Goal: Answer question/provide support: Share knowledge or assist other users

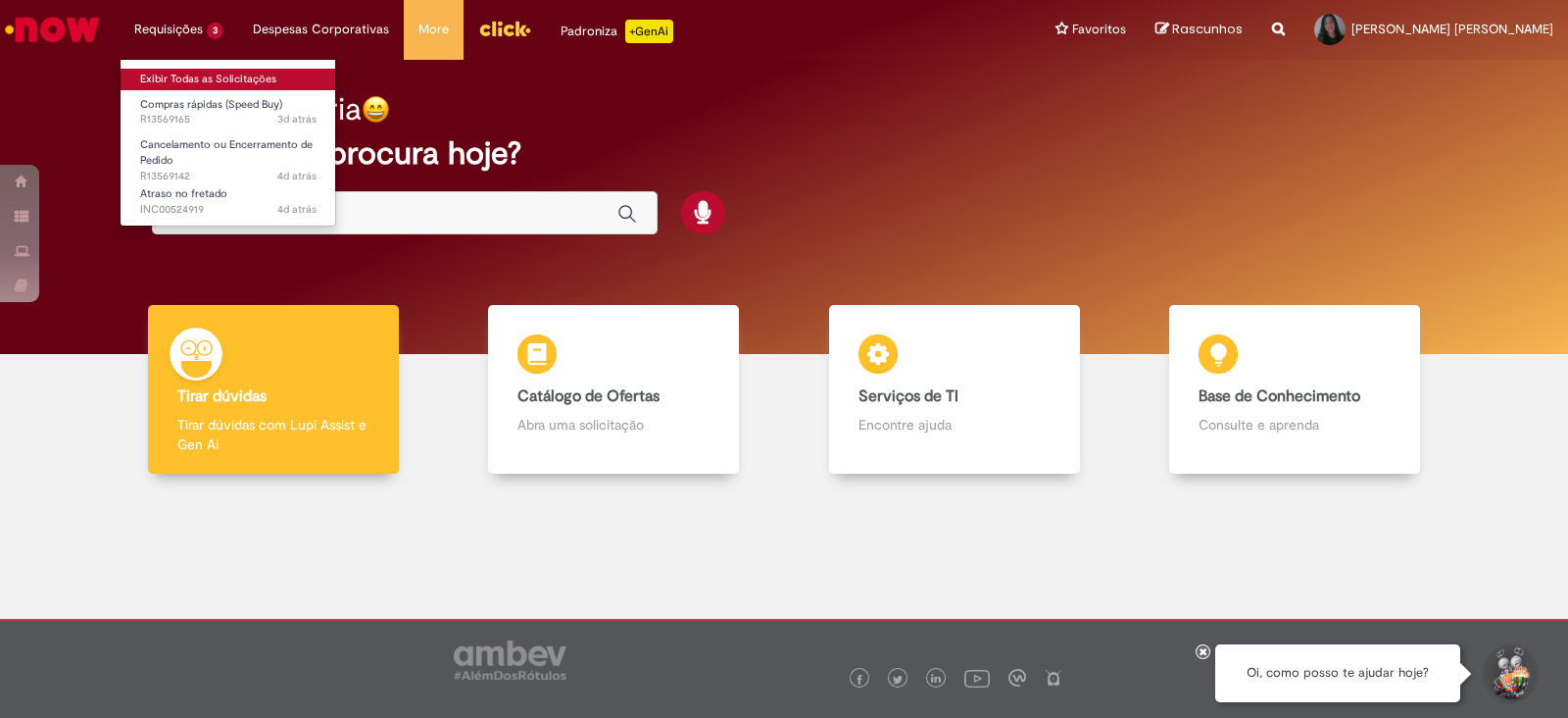
click at [222, 86] on link "Exibir Todas as Solicitações" at bounding box center [227, 80] width 216 height 22
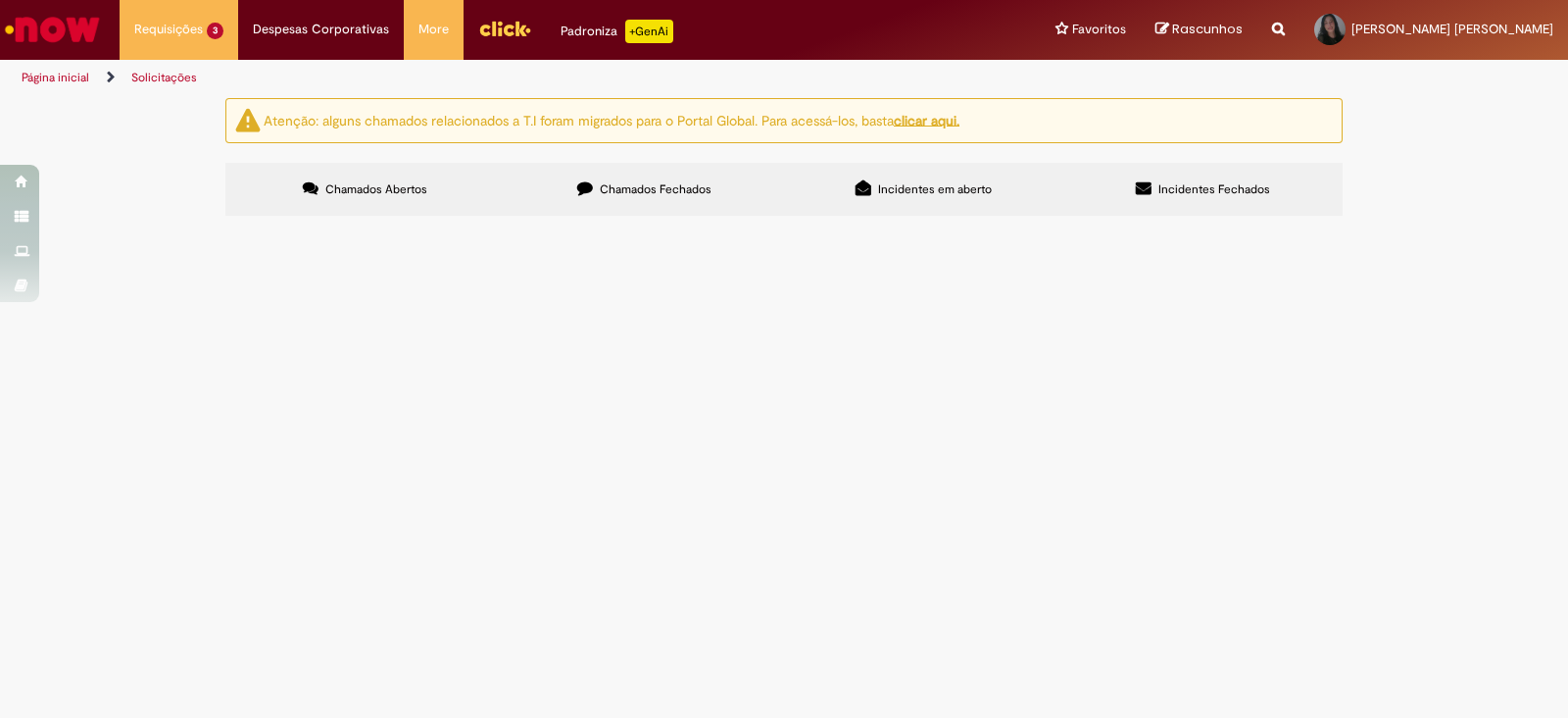
click at [636, 193] on span "Chamados Fechados" at bounding box center [657, 189] width 112 height 16
click at [0, 0] on span "08 a [DATE] Master People" at bounding box center [0, 0] width 0 height 0
click at [432, 338] on main "Solicitações Atenção: alguns chamados relacionados a T.I foram migrados para o …" at bounding box center [784, 408] width 1568 height 620
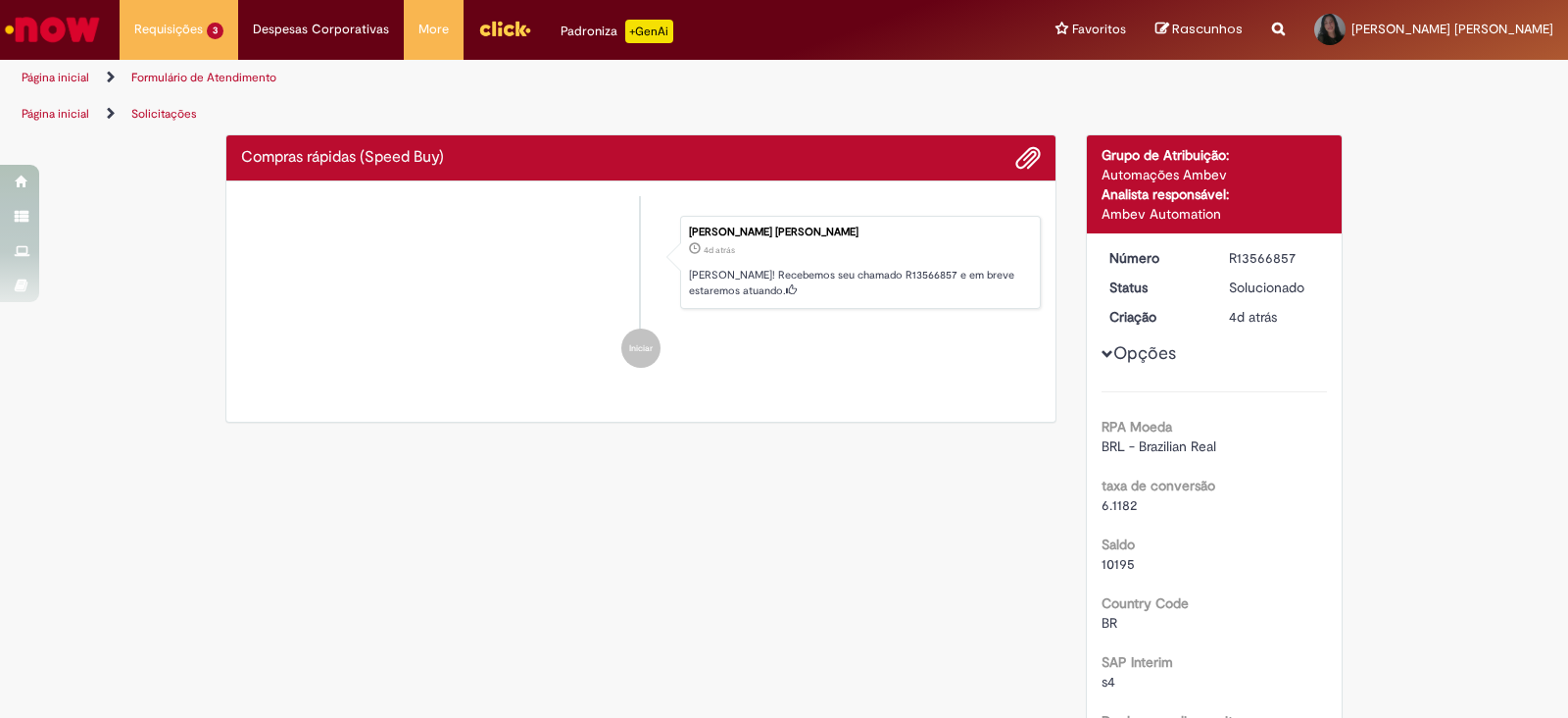
click at [432, 338] on li "Iniciar" at bounding box center [641, 349] width 800 height 39
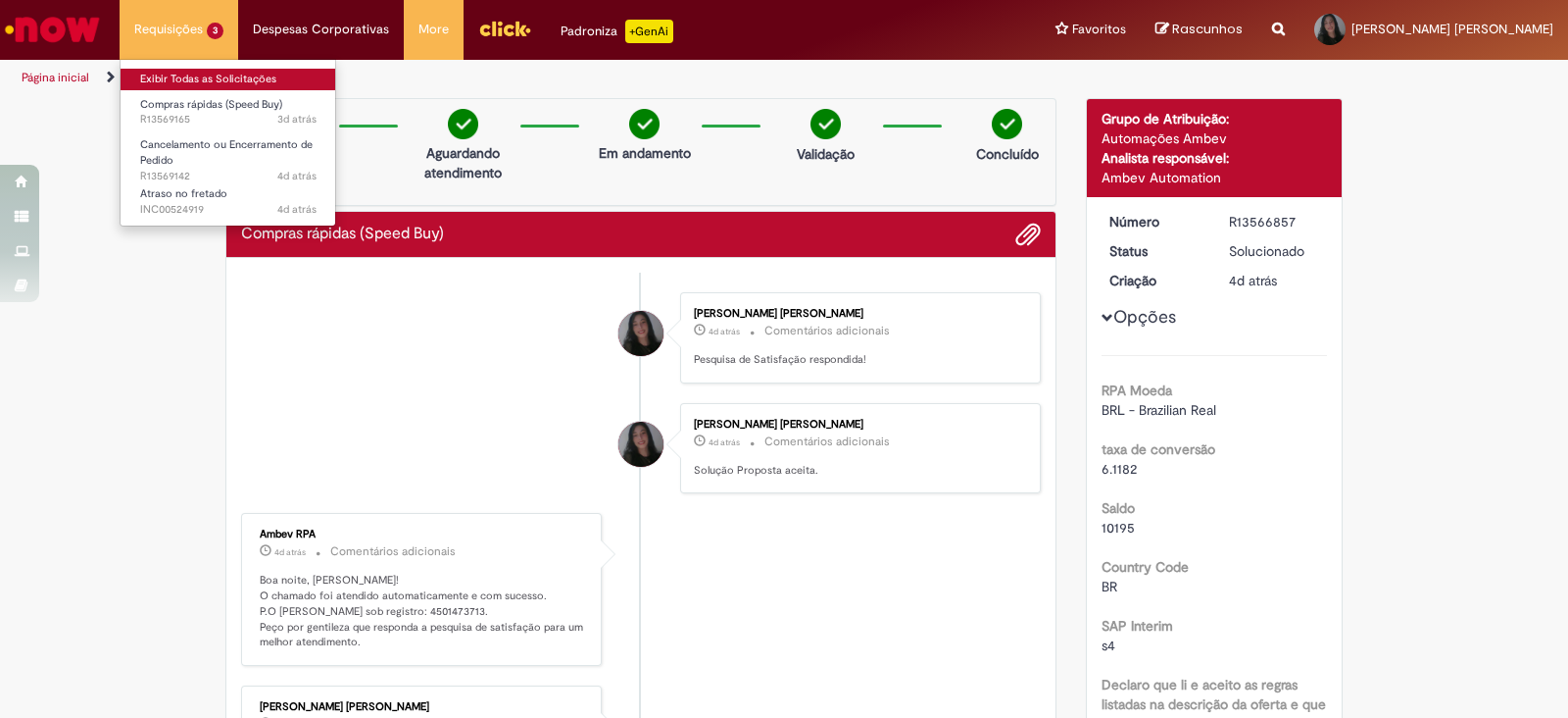
click at [179, 75] on link "Exibir Todas as Solicitações" at bounding box center [227, 80] width 216 height 22
click at [207, 81] on link "Exibir Todas as Solicitações" at bounding box center [227, 80] width 216 height 22
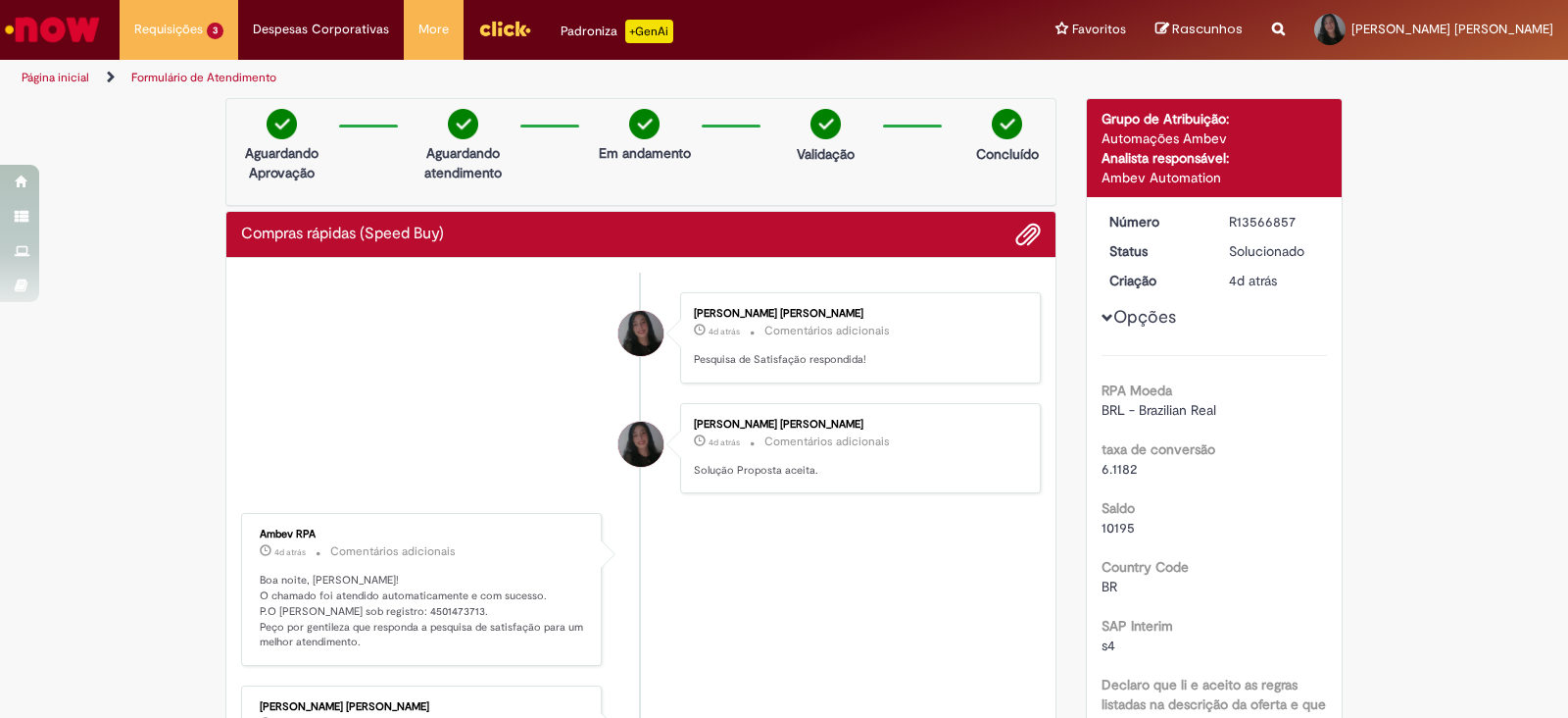
click at [63, 32] on img "Ir para a Homepage" at bounding box center [52, 30] width 101 height 39
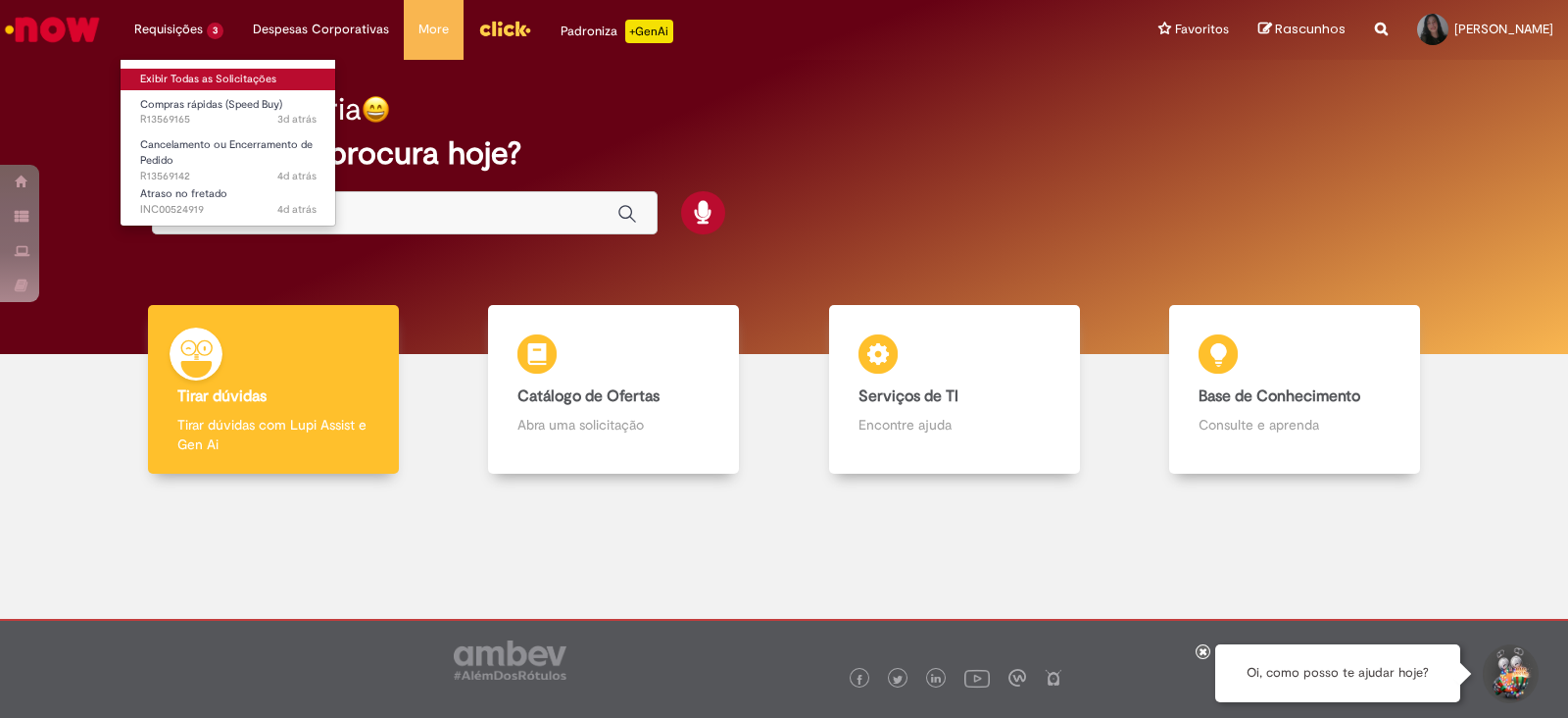
click at [189, 69] on link "Exibir Todas as Solicitações" at bounding box center [227, 80] width 216 height 22
click at [193, 81] on link "Exibir Todas as Solicitações" at bounding box center [227, 80] width 216 height 22
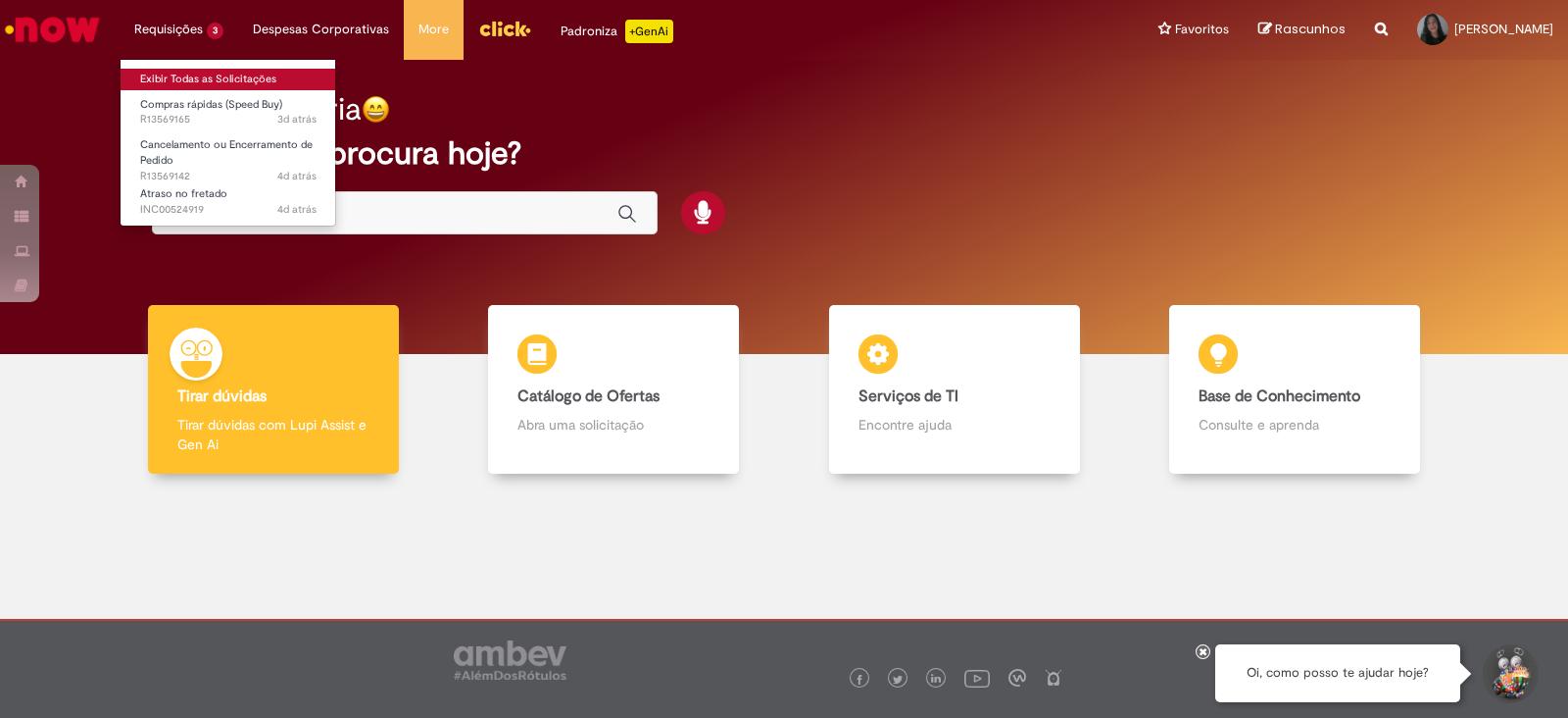
click at [193, 81] on link "Exibir Todas as Solicitações" at bounding box center [227, 80] width 216 height 22
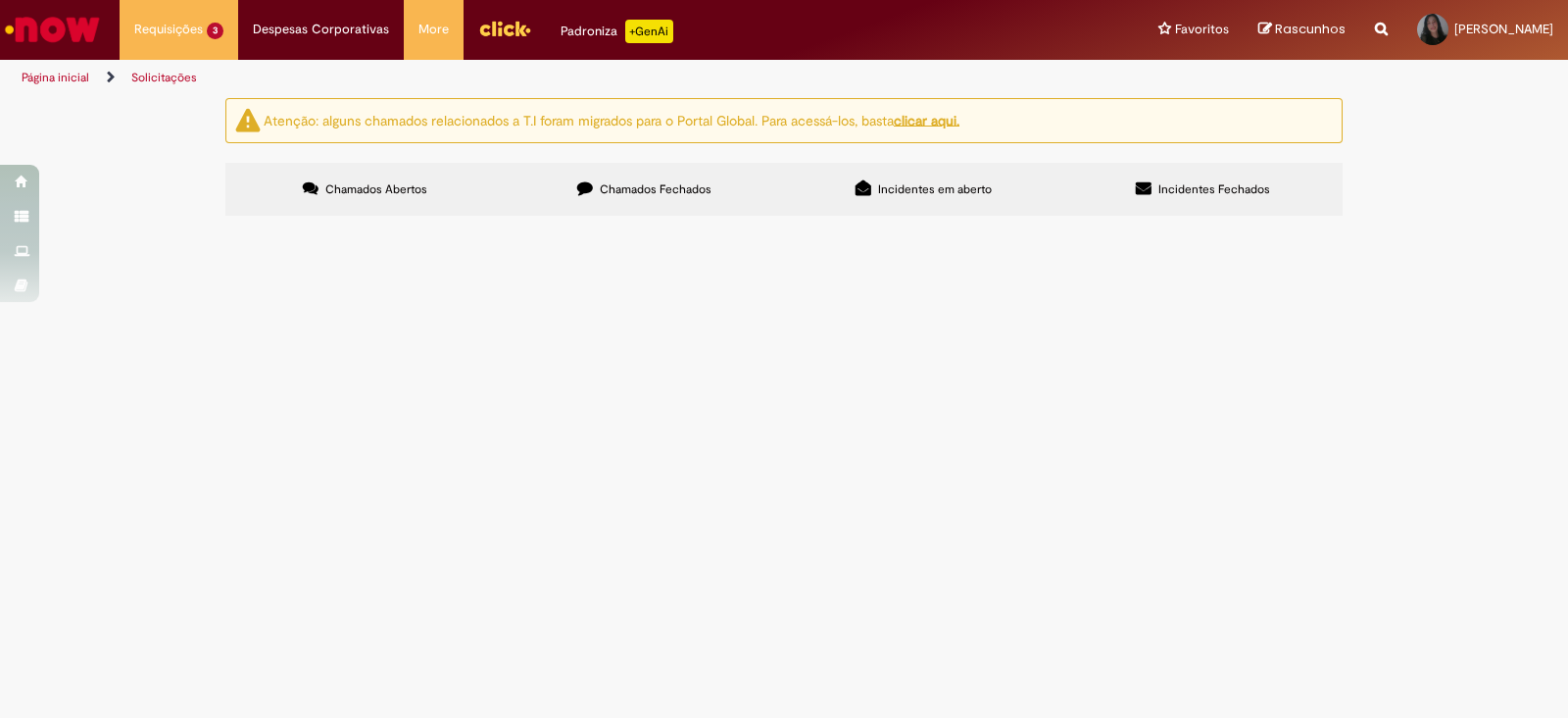
click at [0, 0] on span "Compras rápidas (Speed Buy)" at bounding box center [0, 0] width 0 height 0
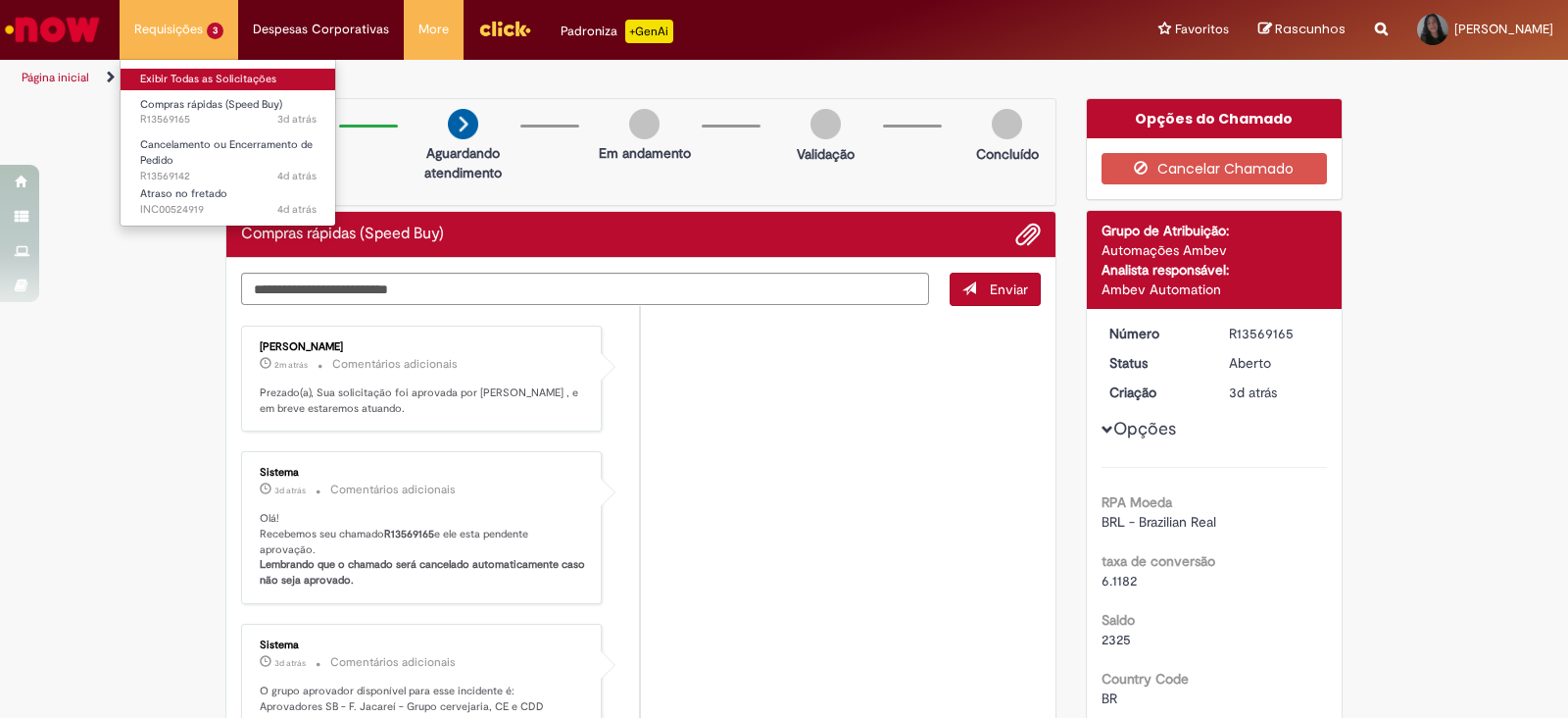
click at [189, 74] on link "Exibir Todas as Solicitações" at bounding box center [227, 80] width 216 height 22
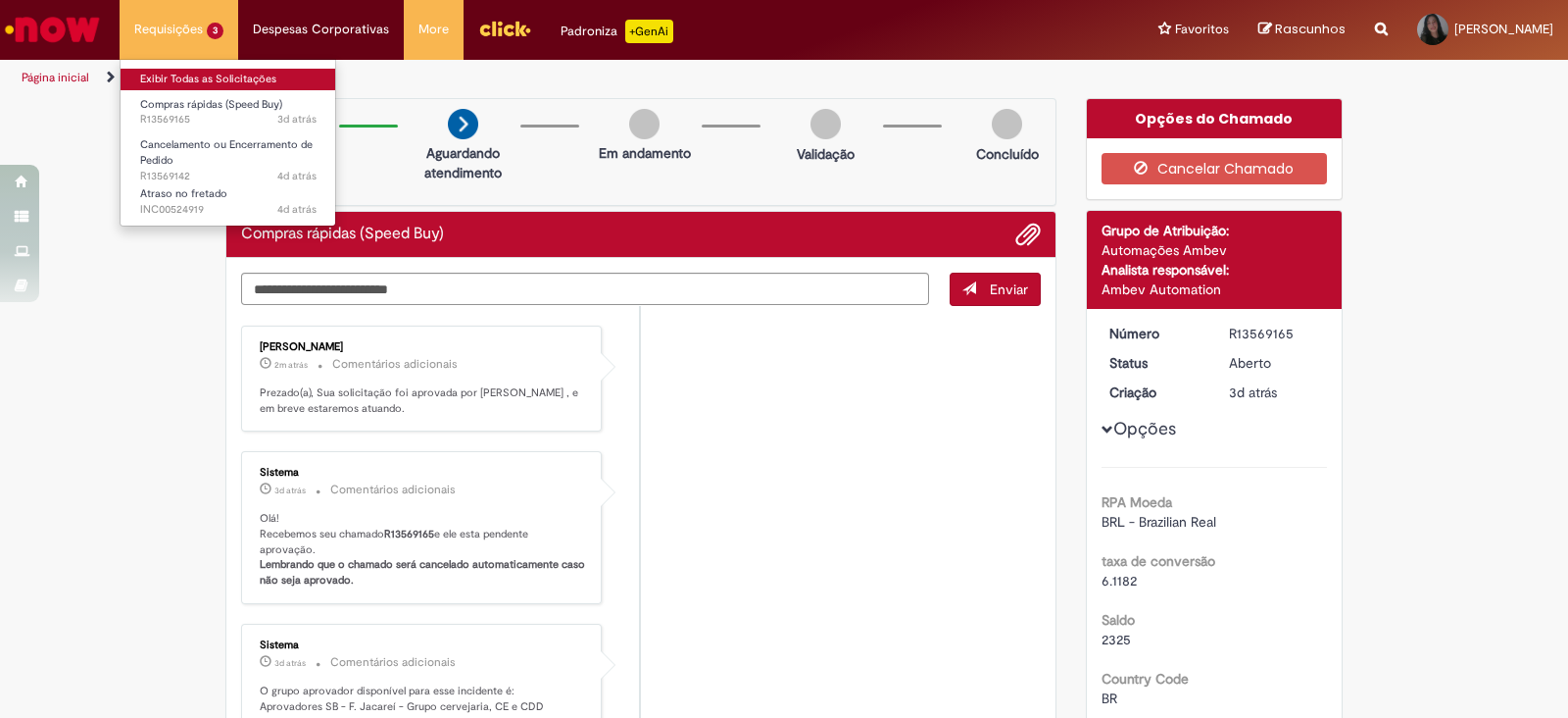
click at [189, 74] on link "Exibir Todas as Solicitações" at bounding box center [227, 80] width 216 height 22
click at [203, 76] on link "Exibir Todas as Solicitações" at bounding box center [227, 80] width 216 height 22
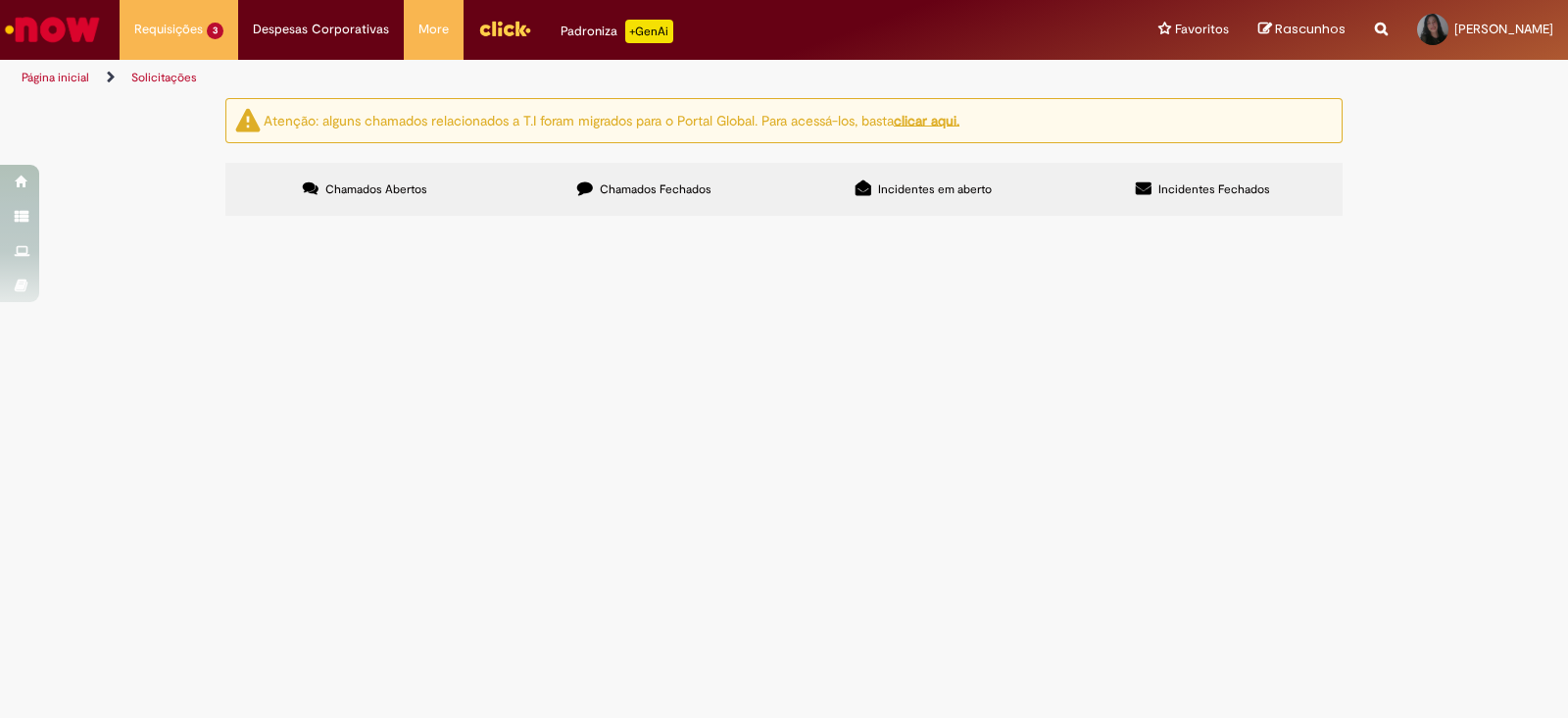
click at [70, 36] on img "Ir para a Homepage" at bounding box center [52, 30] width 101 height 39
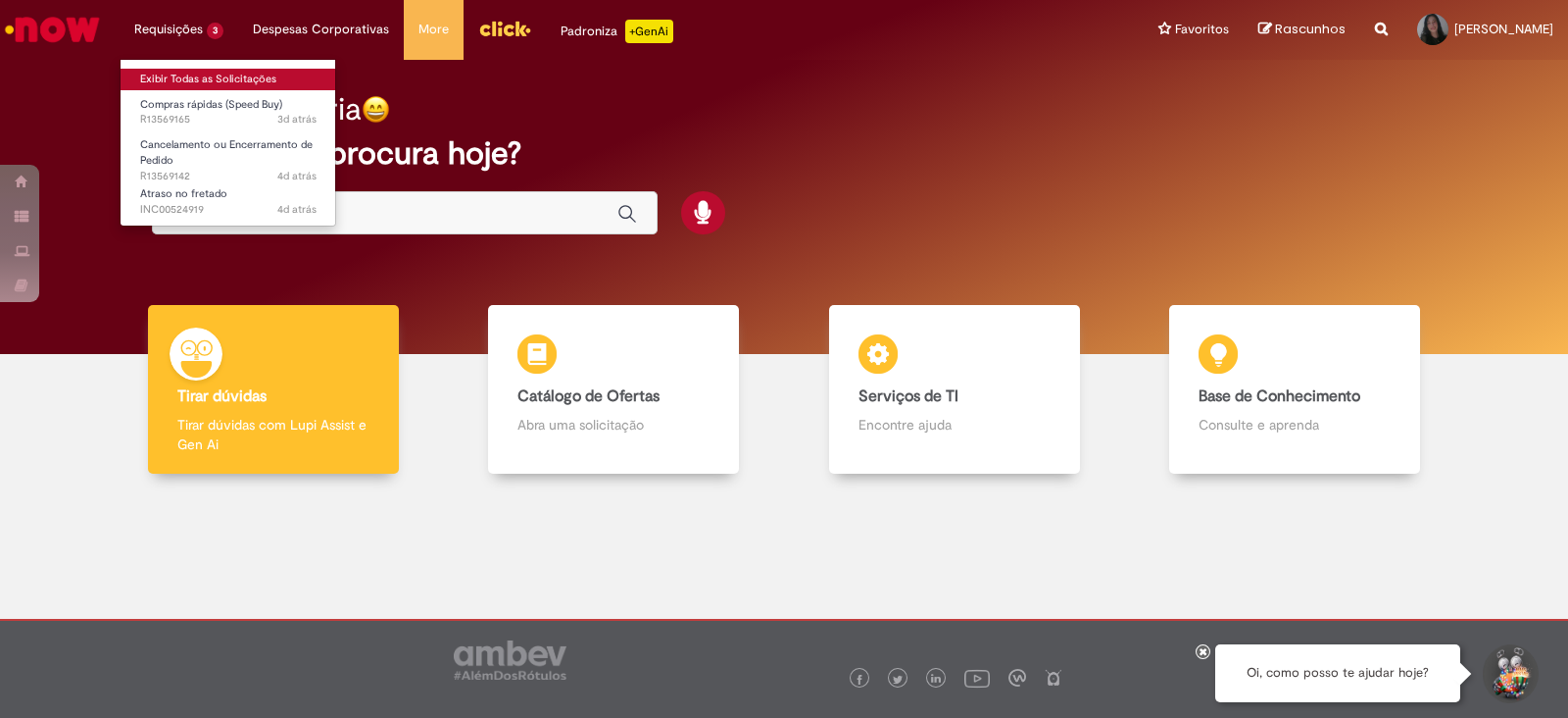
click at [202, 78] on link "Exibir Todas as Solicitações" at bounding box center [227, 80] width 216 height 22
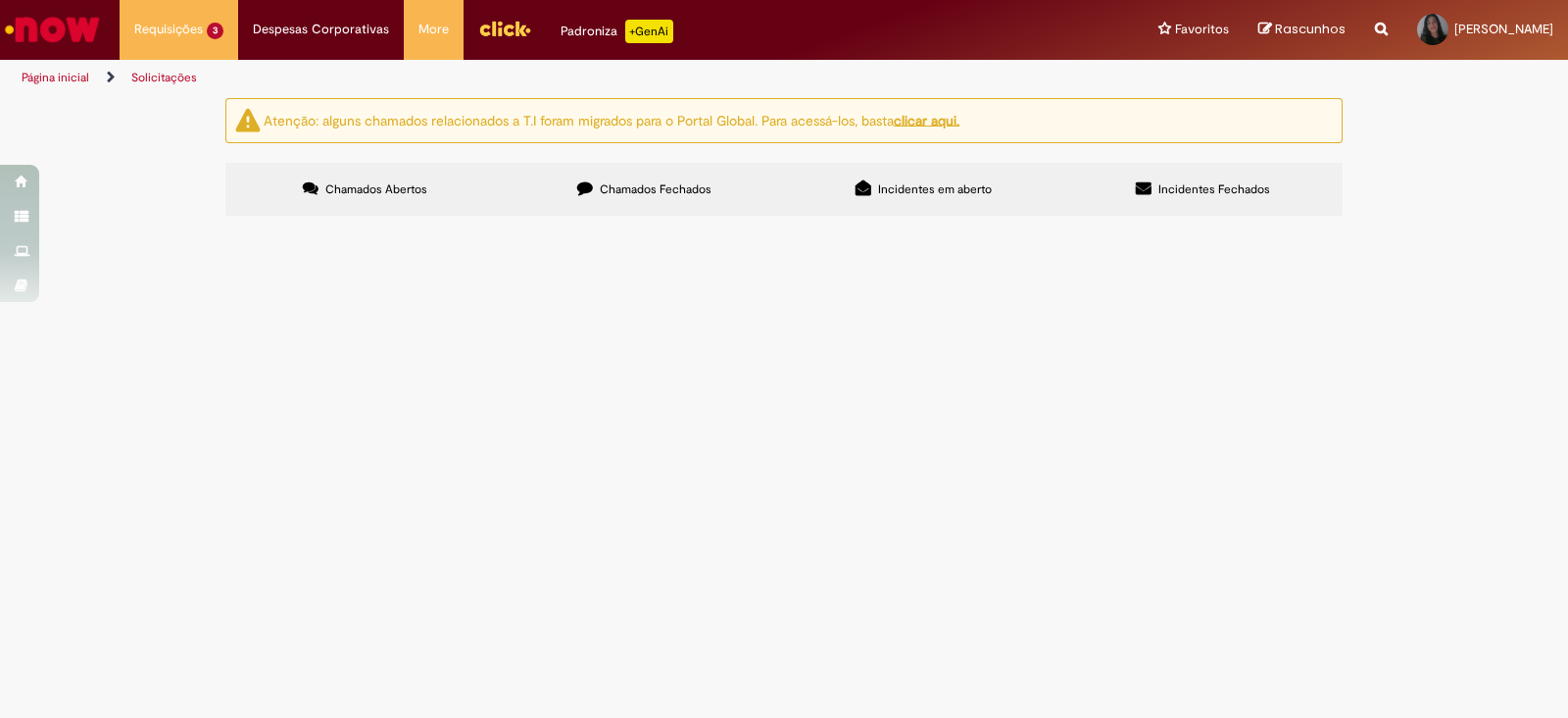
click at [0, 0] on span "Cancelamento ou Encerramento de Pedido" at bounding box center [0, 0] width 0 height 0
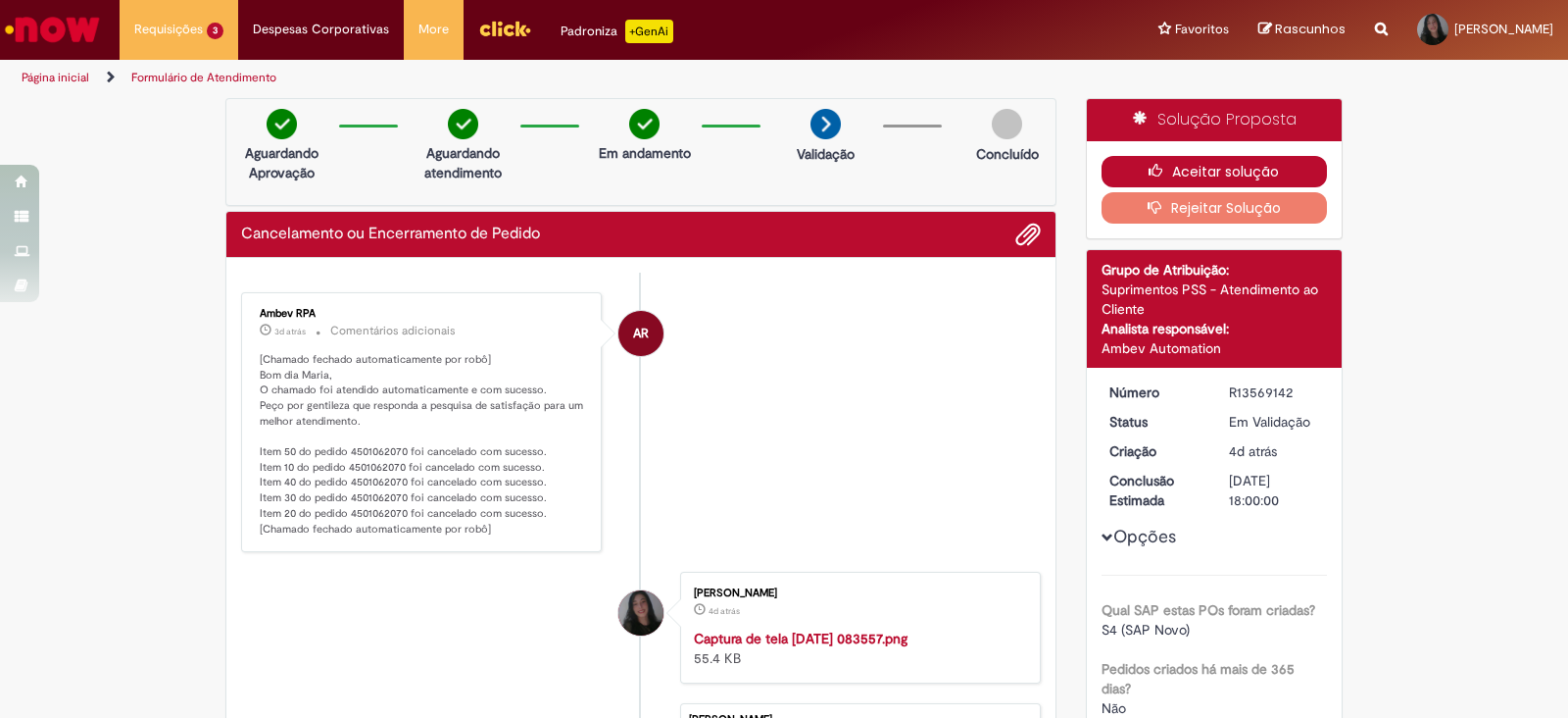
click at [1149, 166] on icon "button" at bounding box center [1160, 170] width 24 height 14
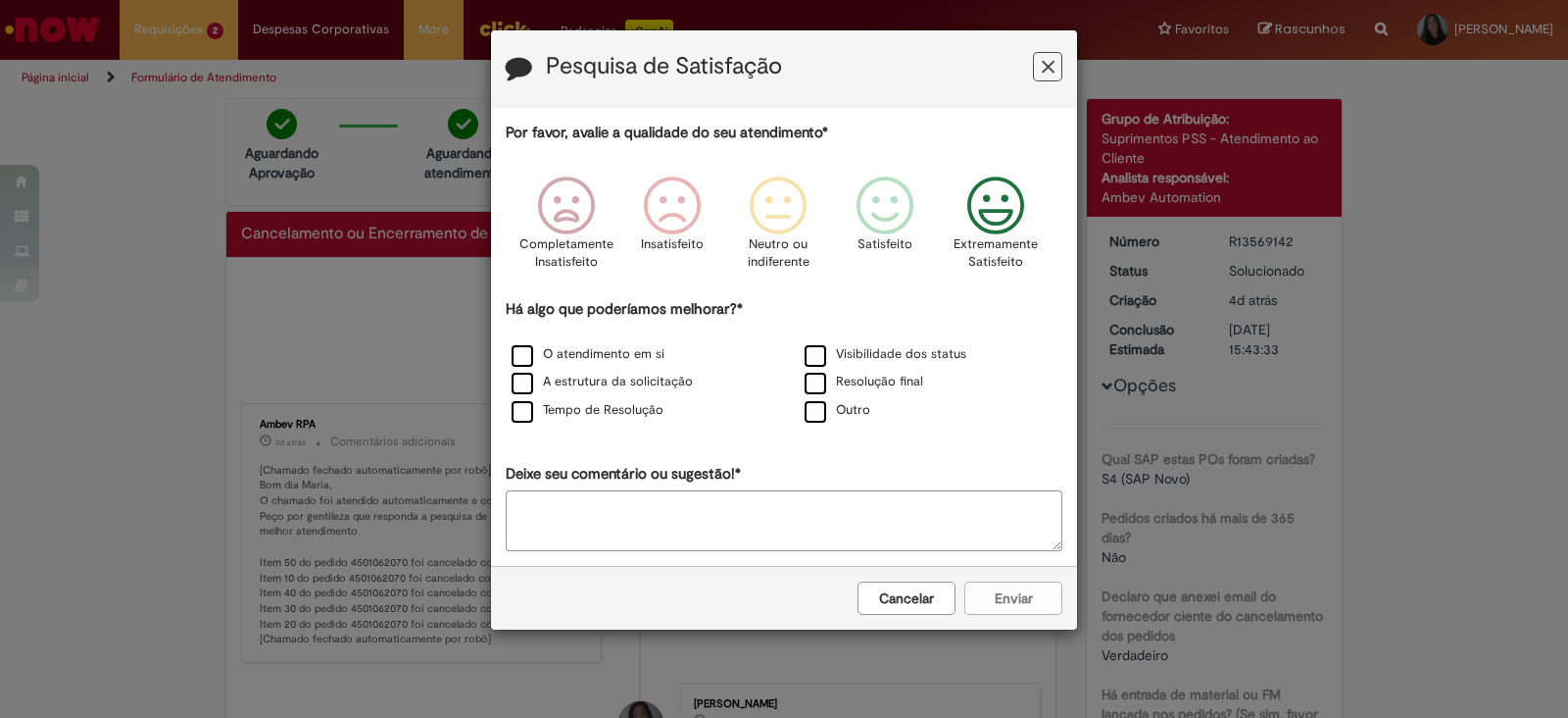
click at [1009, 213] on icon "Feedback" at bounding box center [996, 206] width 74 height 59
click at [907, 384] on label "Resolução final" at bounding box center [864, 381] width 119 height 19
click at [1006, 582] on button "Enviar" at bounding box center [1014, 599] width 98 height 33
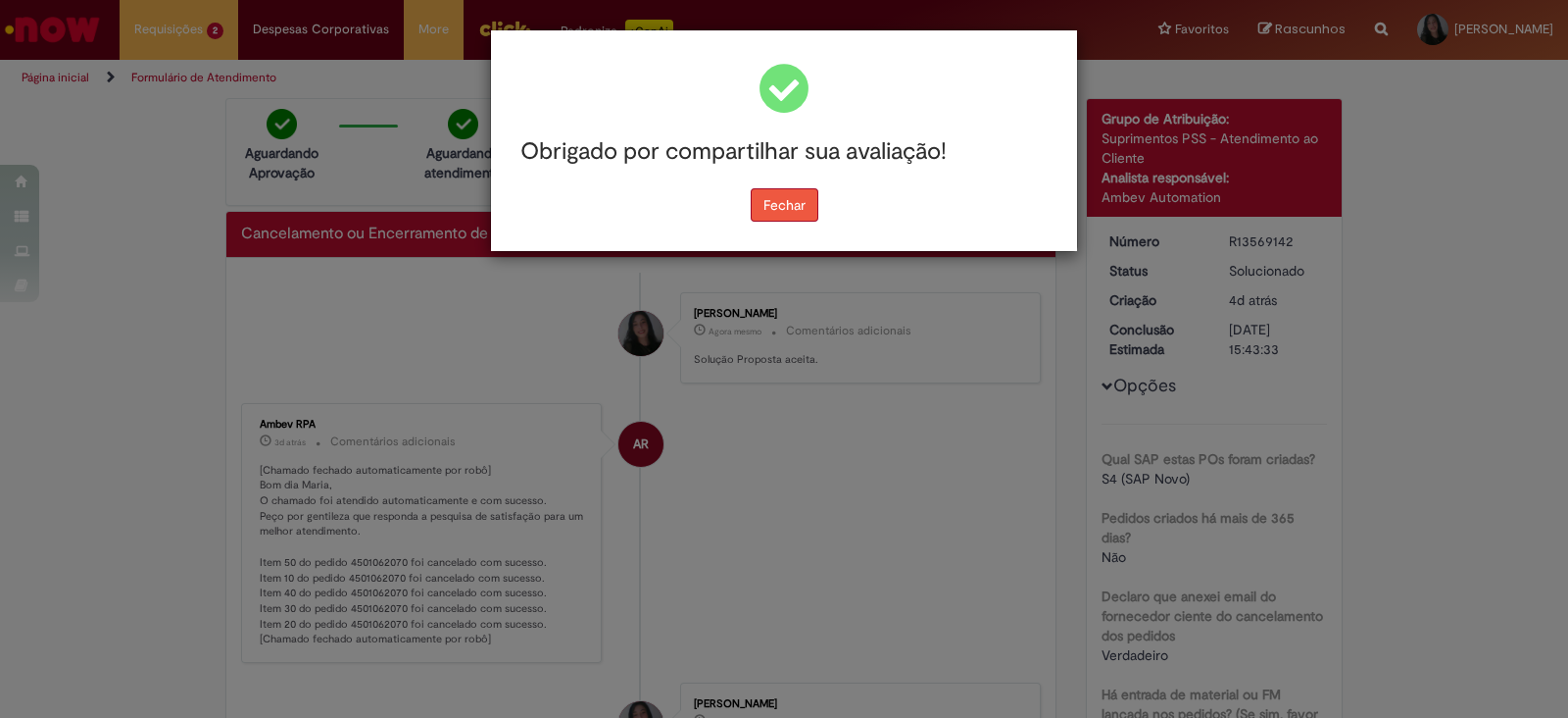
click at [817, 203] on button "Fechar" at bounding box center [784, 205] width 68 height 33
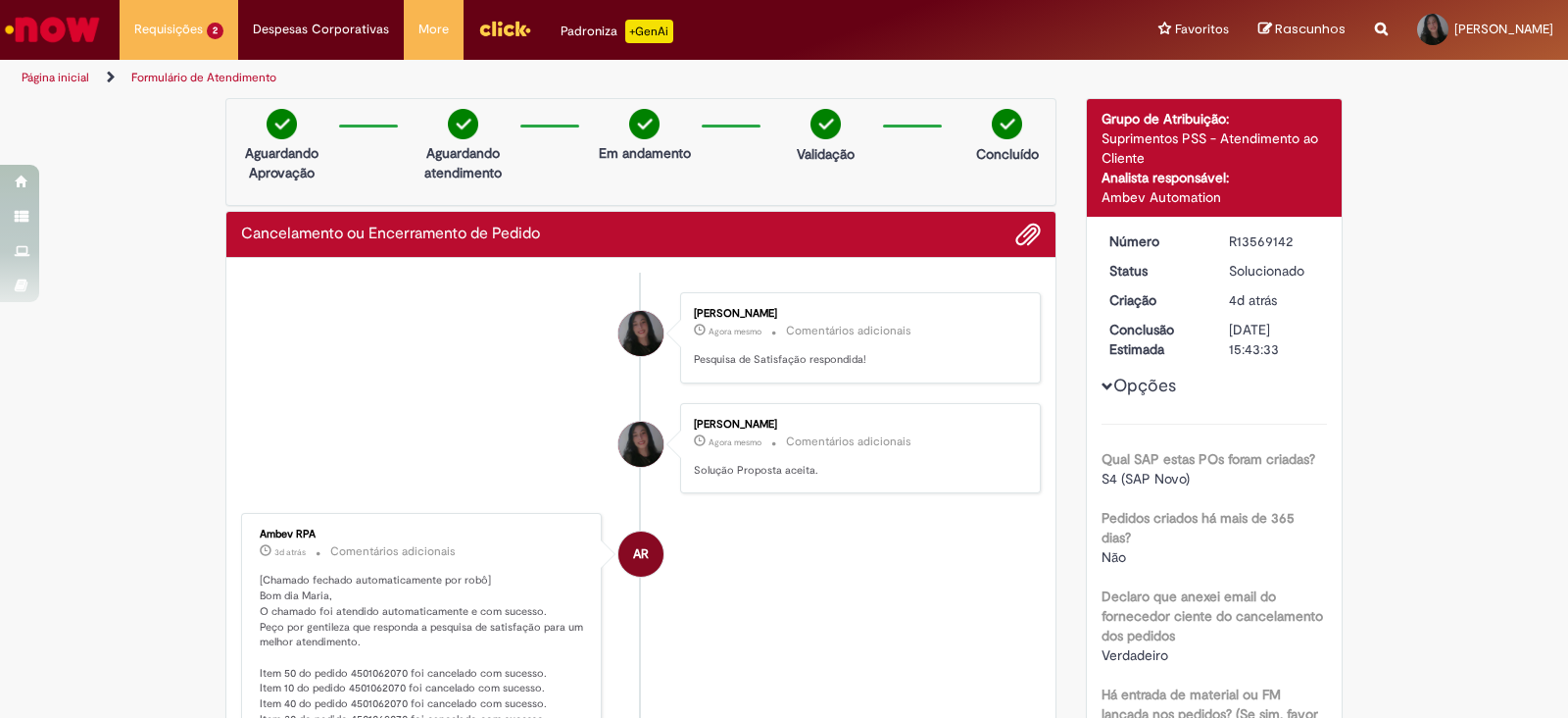
click at [85, 30] on img "Ir para a Homepage" at bounding box center [52, 30] width 101 height 39
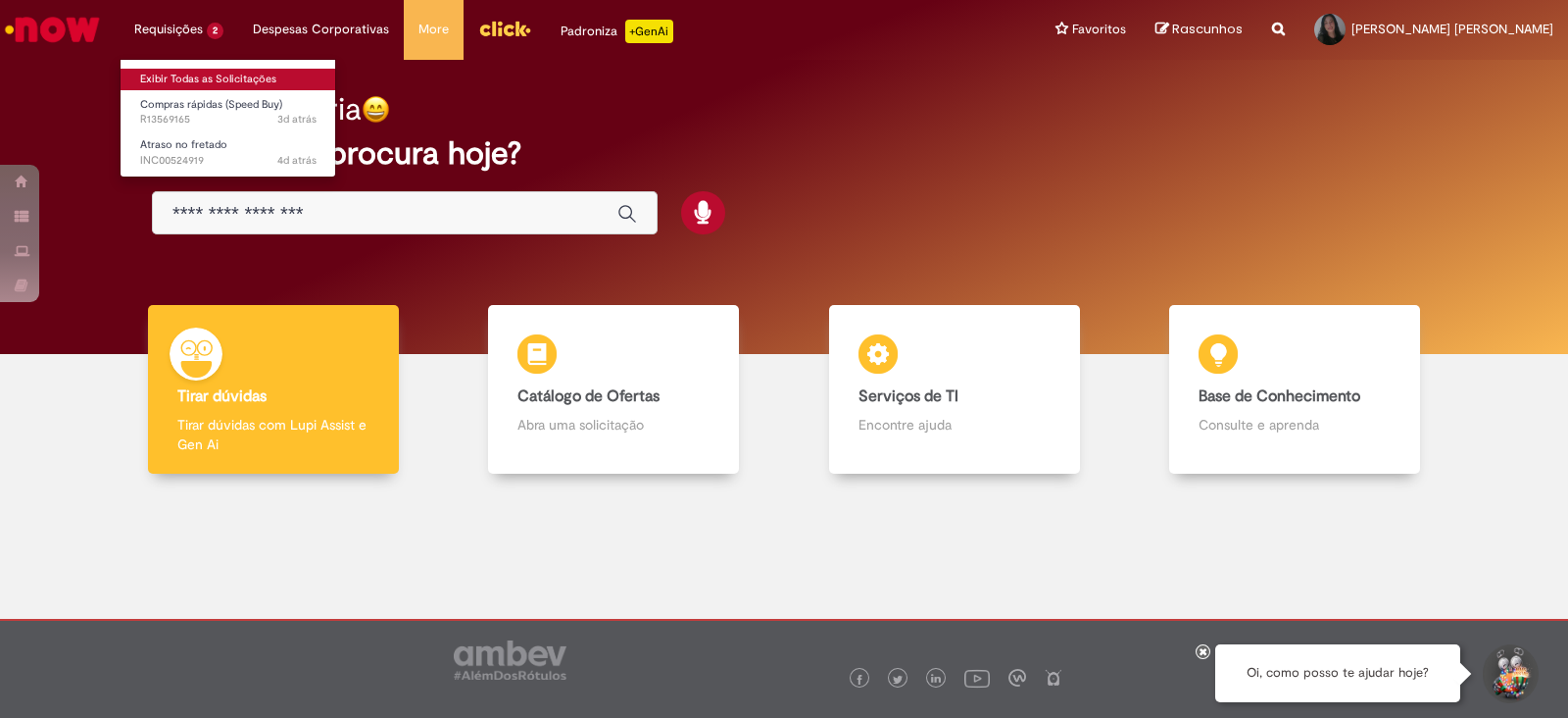
click at [171, 70] on link "Exibir Todas as Solicitações" at bounding box center [227, 80] width 216 height 22
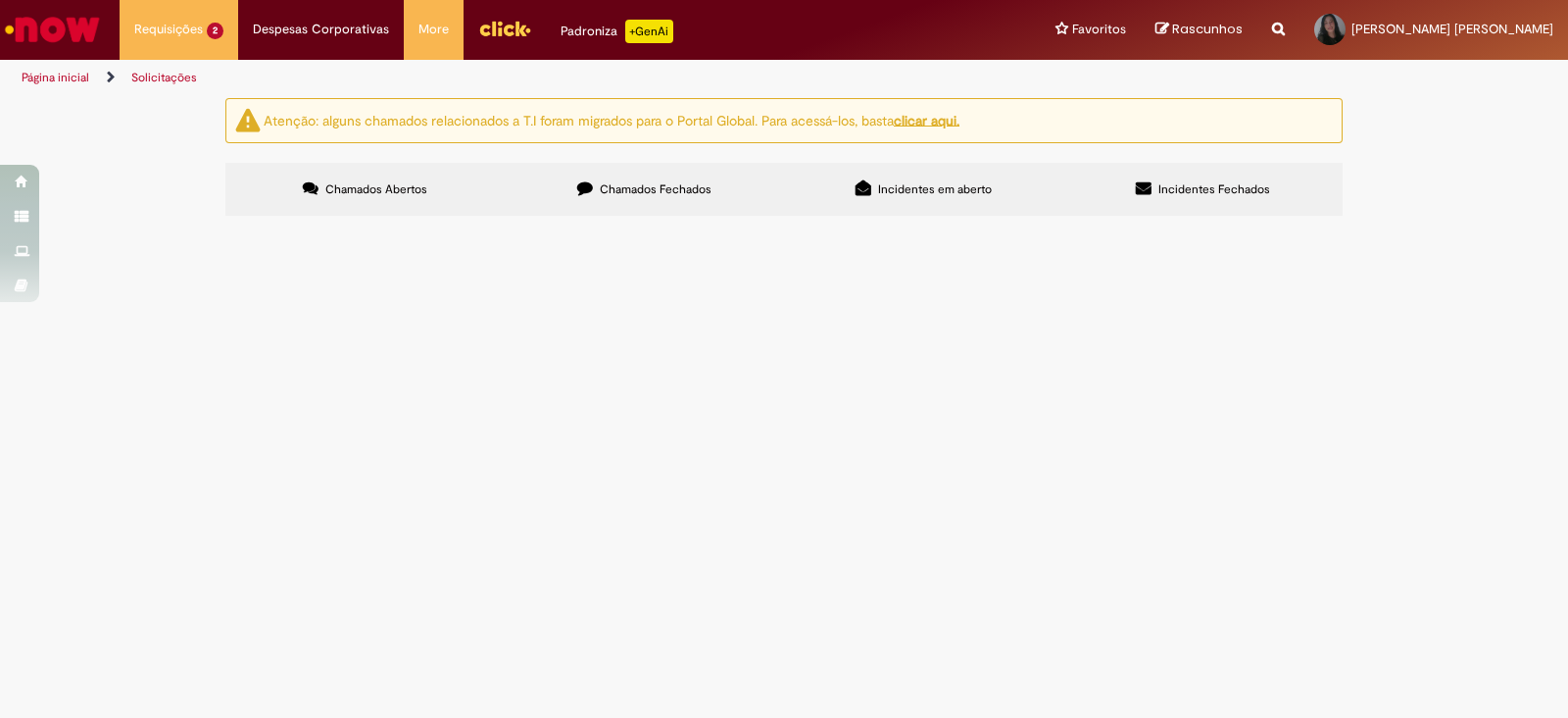
click at [480, 21] on img "Menu Cabeçalho" at bounding box center [505, 29] width 53 height 30
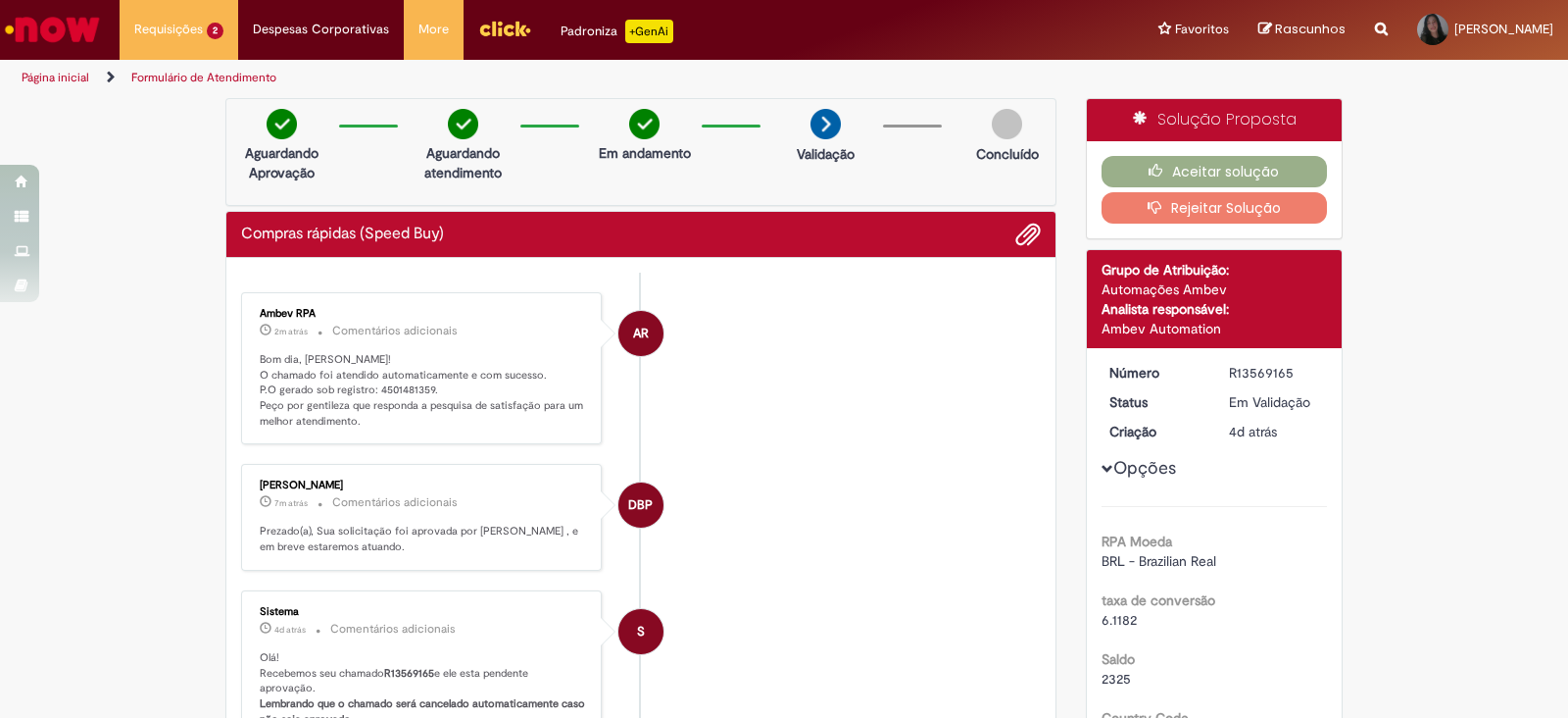
click at [394, 388] on p "Bom dia, [PERSON_NAME]! O chamado foi atendido automaticamente e com sucesso. P…" at bounding box center [423, 391] width 327 height 78
copy p "4501481359"
click at [1260, 173] on button "Aceitar solução" at bounding box center [1215, 171] width 226 height 32
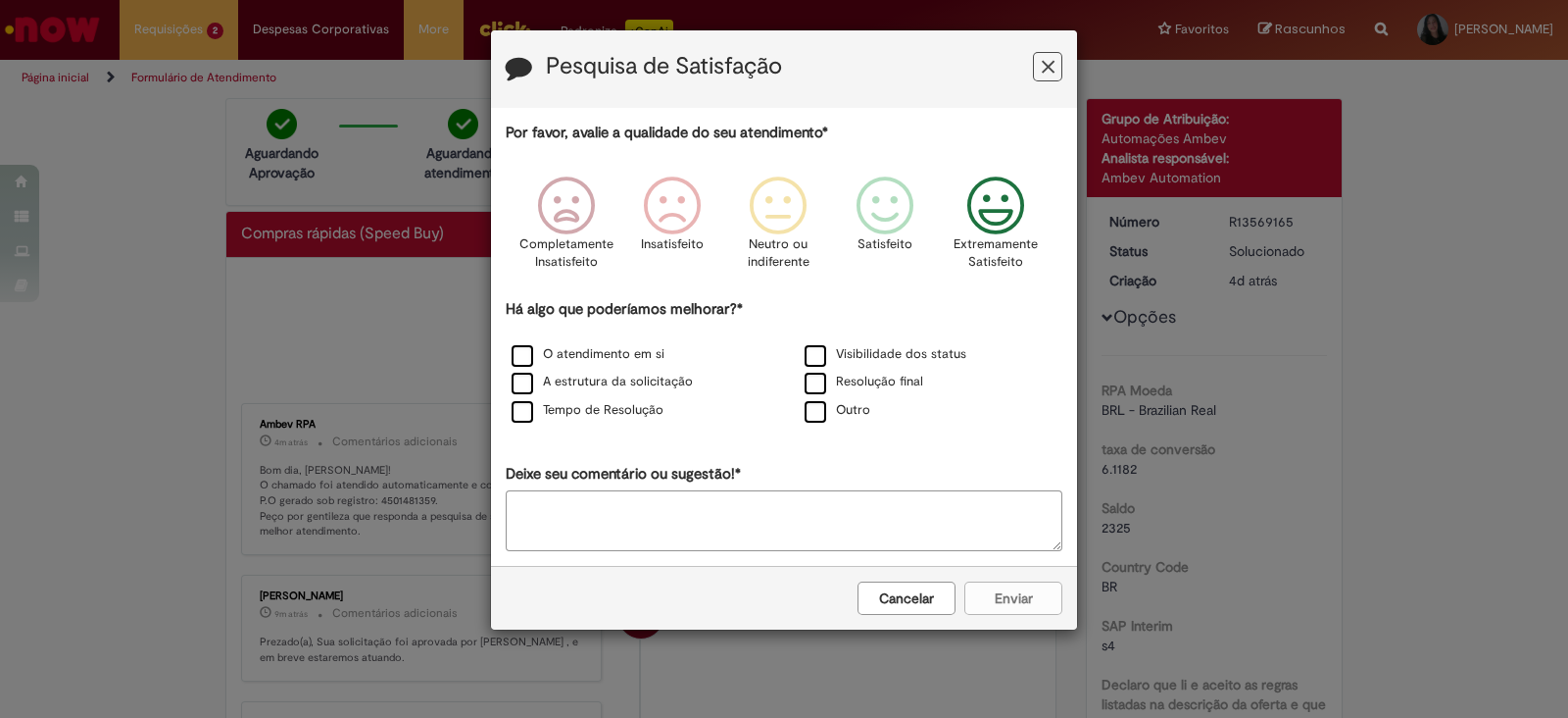
click at [990, 237] on p "Extremamente Satisfeito" at bounding box center [996, 253] width 85 height 36
click at [907, 388] on label "Resolução final" at bounding box center [864, 381] width 119 height 19
click at [1024, 590] on button "Enviar" at bounding box center [1014, 599] width 98 height 33
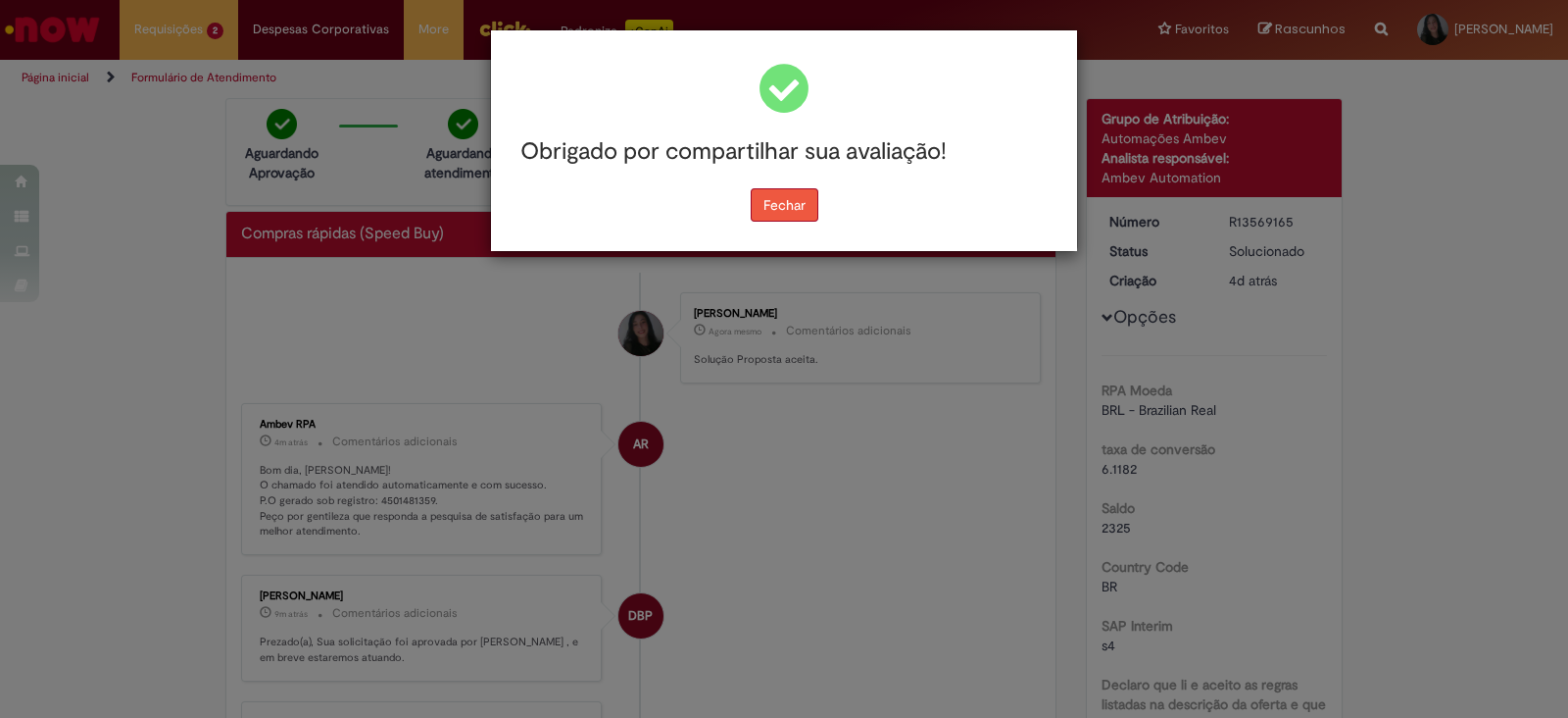
click at [754, 212] on button "Fechar" at bounding box center [784, 205] width 68 height 33
